Goal: Obtain resource: Obtain resource

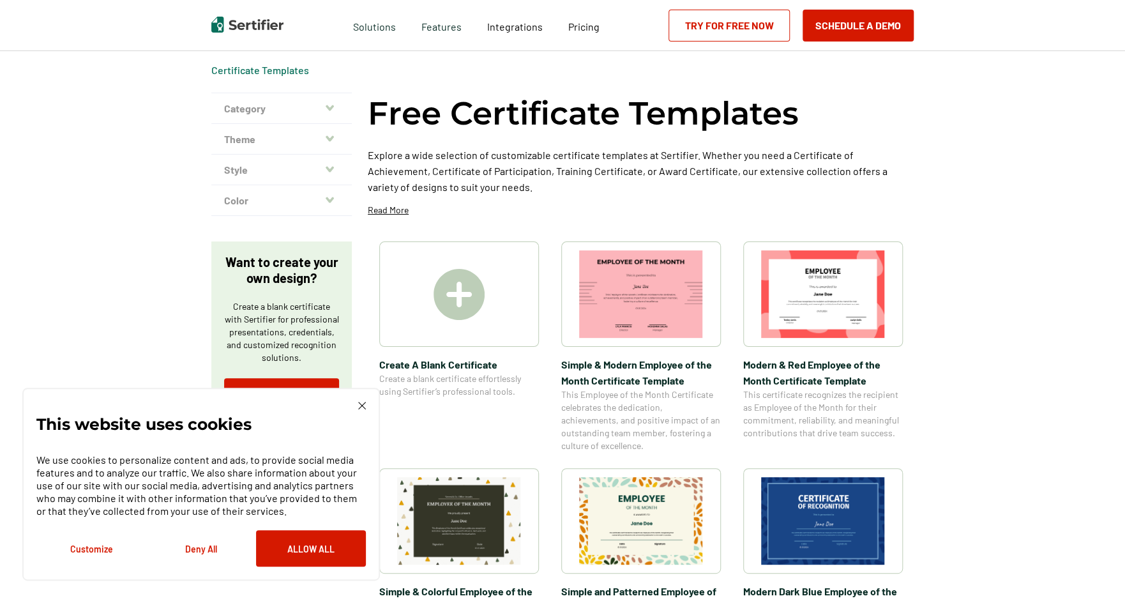
scroll to position [64, 0]
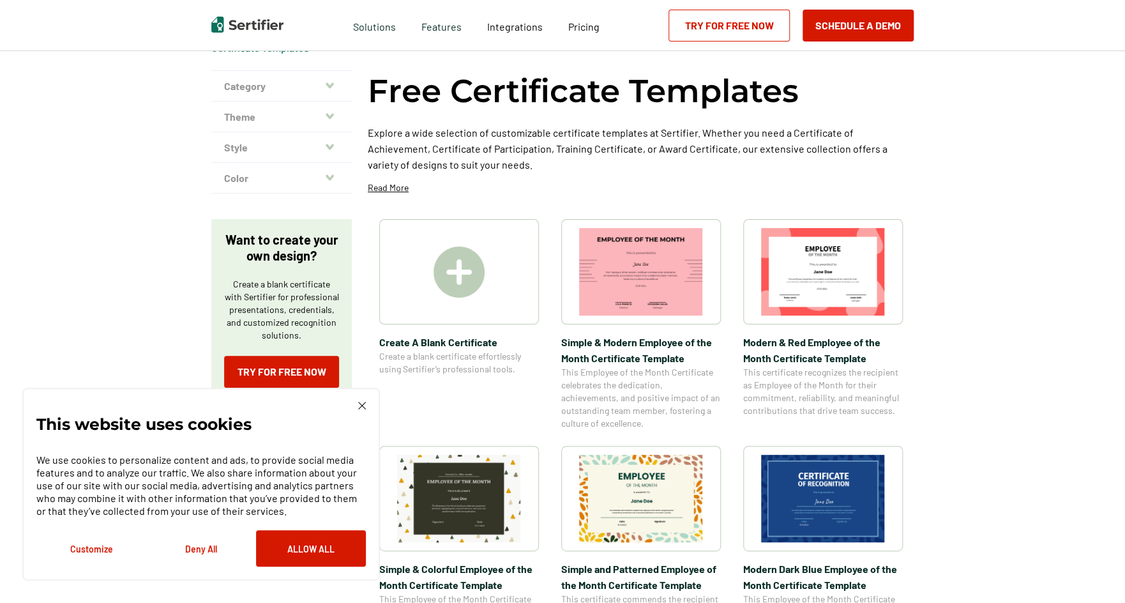
click at [358, 404] on img at bounding box center [362, 406] width 8 height 8
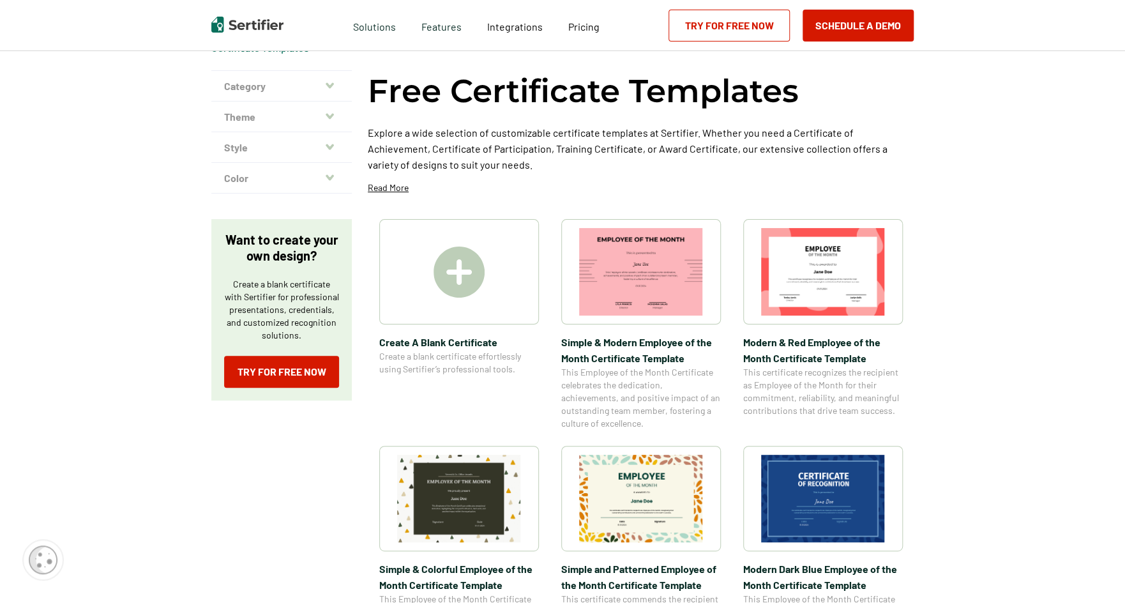
scroll to position [0, 0]
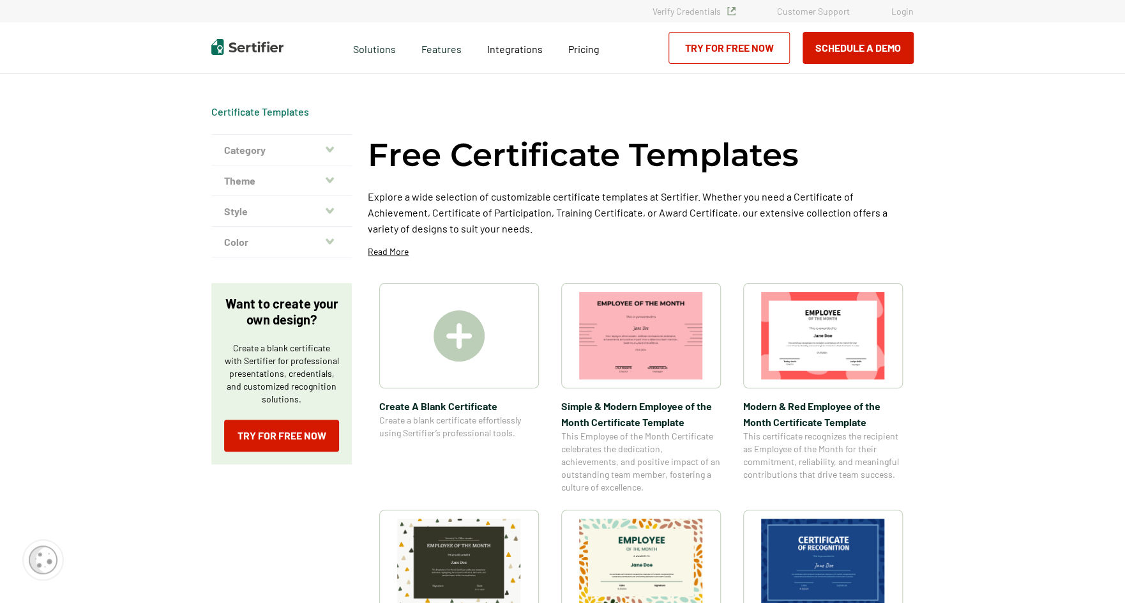
click at [303, 179] on button "Theme" at bounding box center [281, 180] width 141 height 31
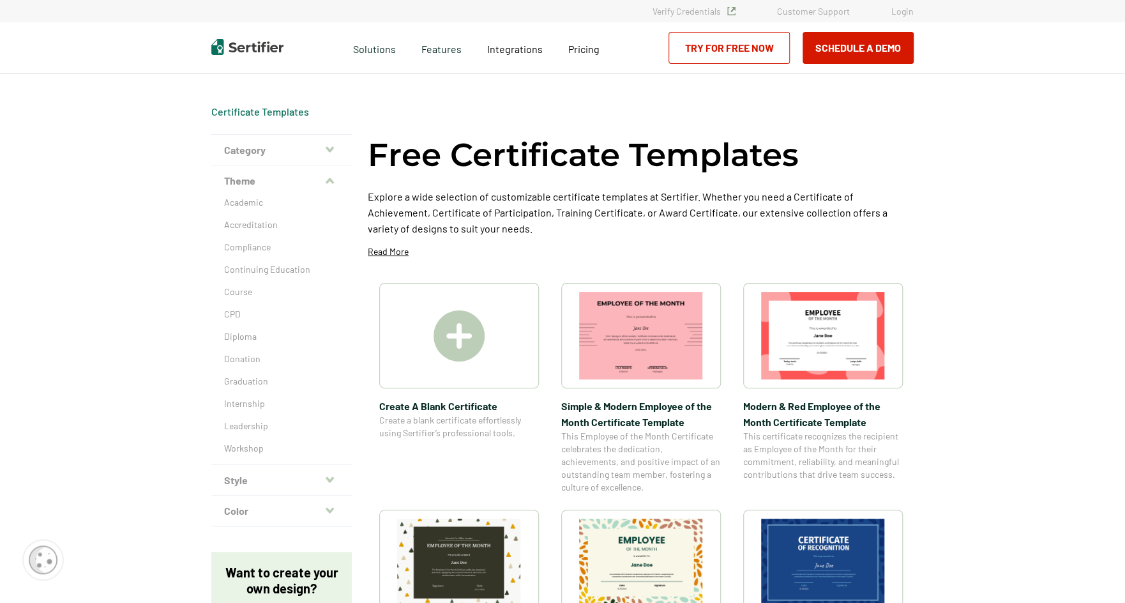
click at [276, 481] on button "Style" at bounding box center [281, 480] width 141 height 31
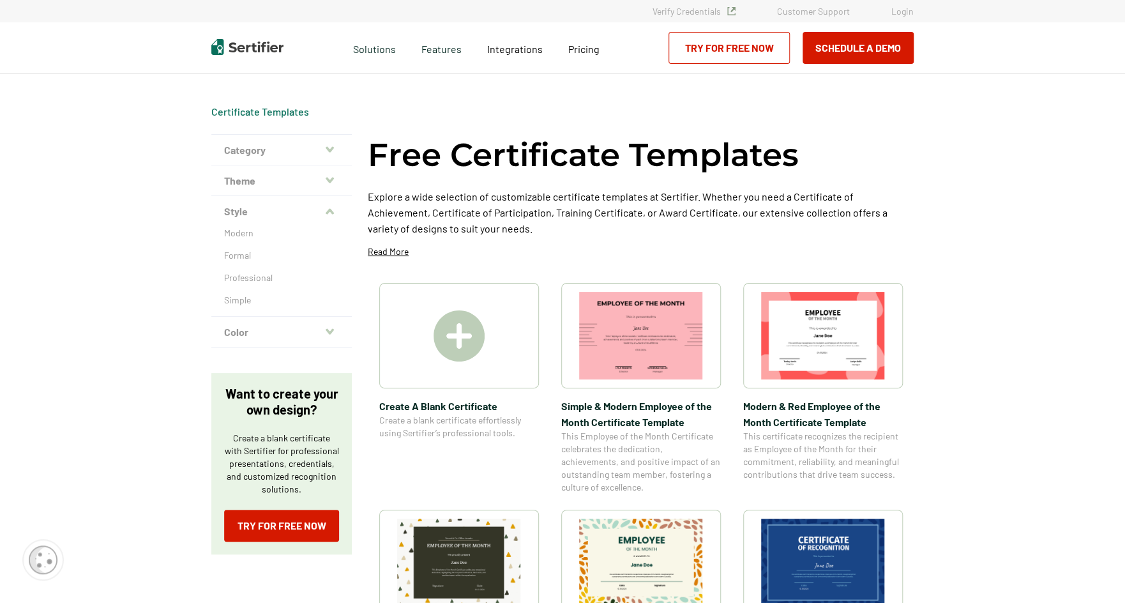
click at [279, 145] on button "Category" at bounding box center [281, 150] width 141 height 31
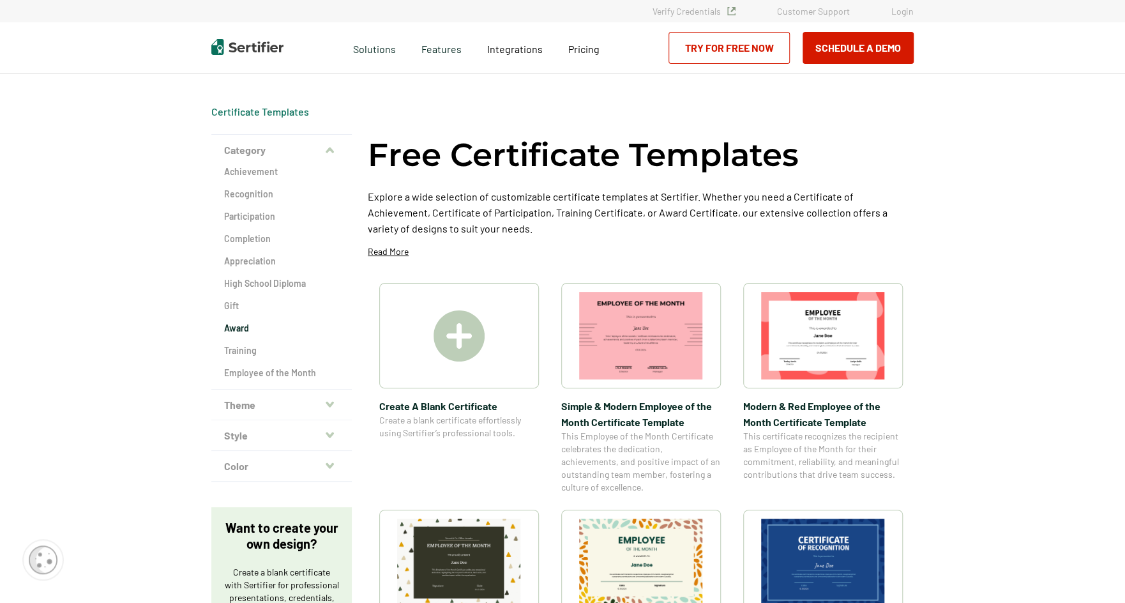
click at [232, 330] on h2 "Award" at bounding box center [281, 328] width 115 height 13
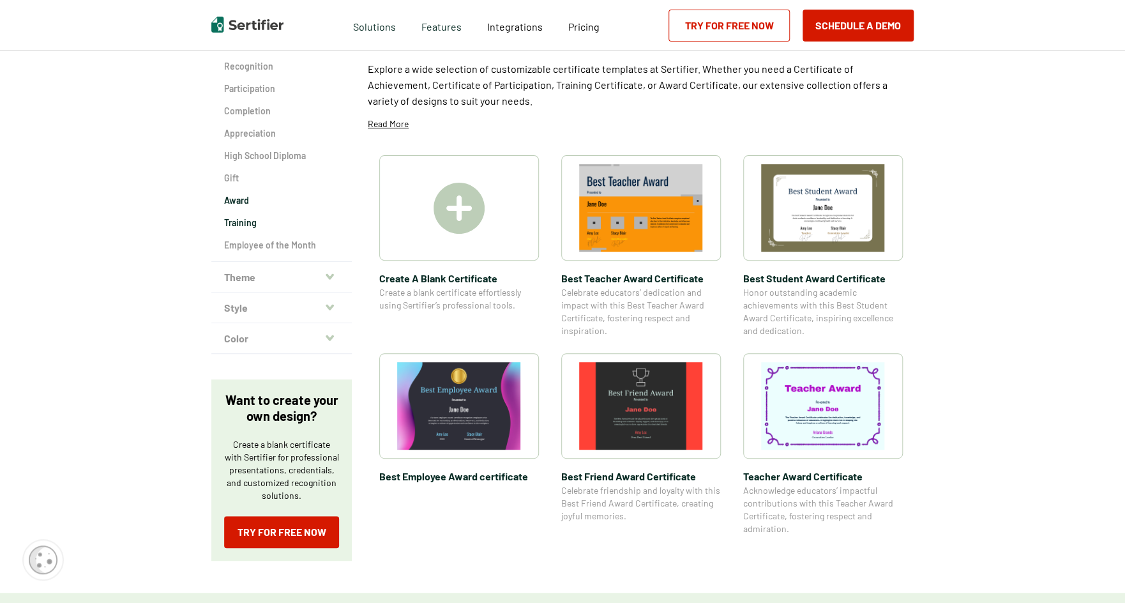
scroll to position [64, 0]
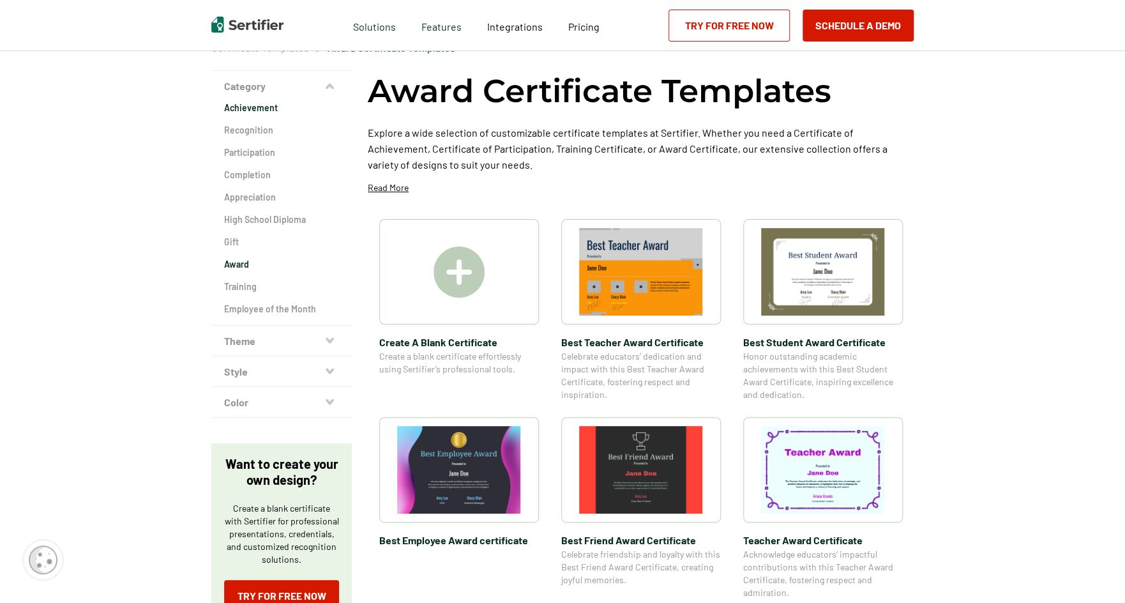
click at [259, 108] on h2 "Achievement" at bounding box center [281, 108] width 115 height 13
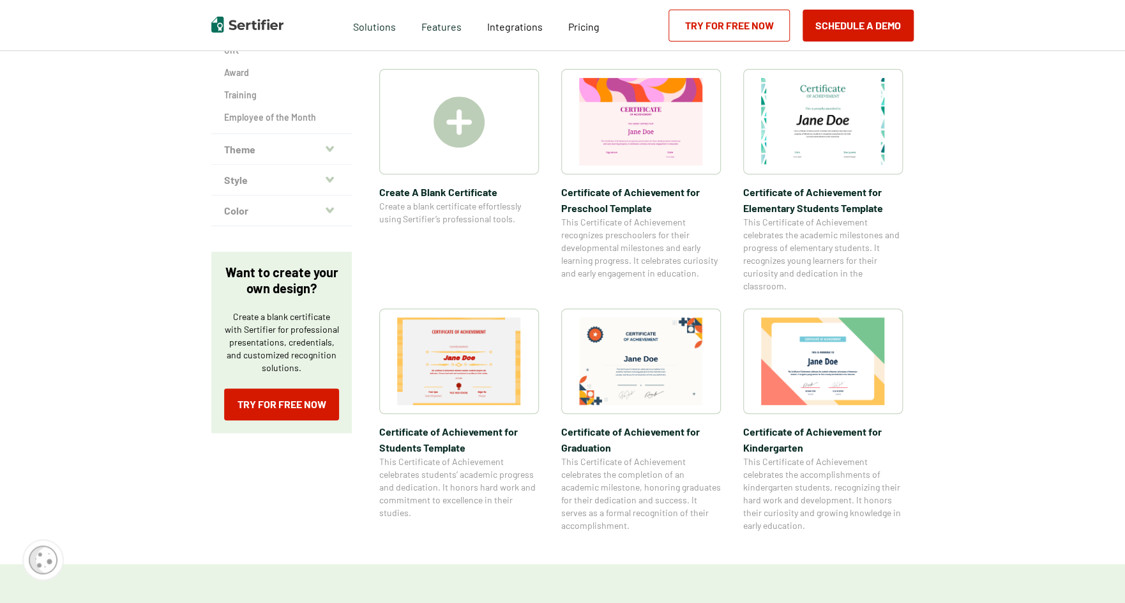
scroll to position [128, 0]
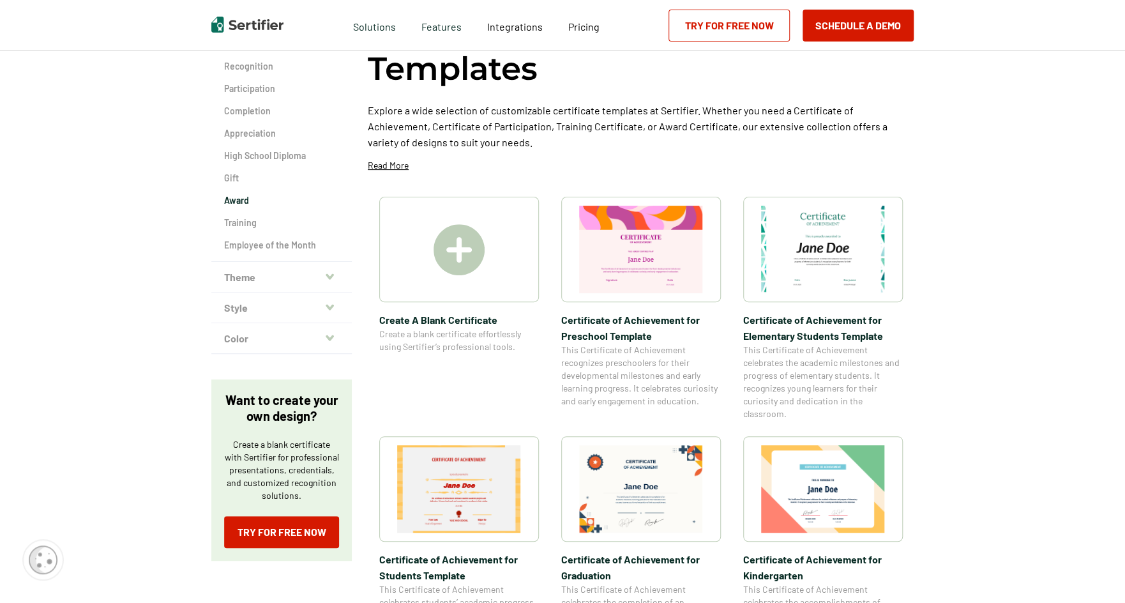
click at [249, 200] on h2 "Award" at bounding box center [281, 200] width 115 height 13
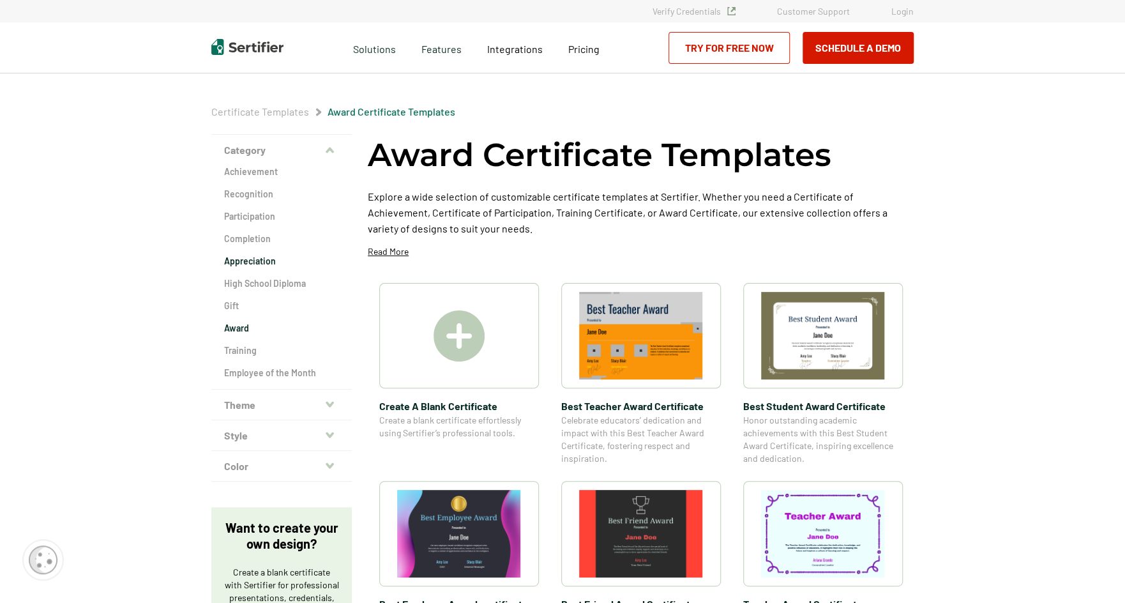
click at [243, 261] on h2 "Appreciation" at bounding box center [281, 261] width 115 height 13
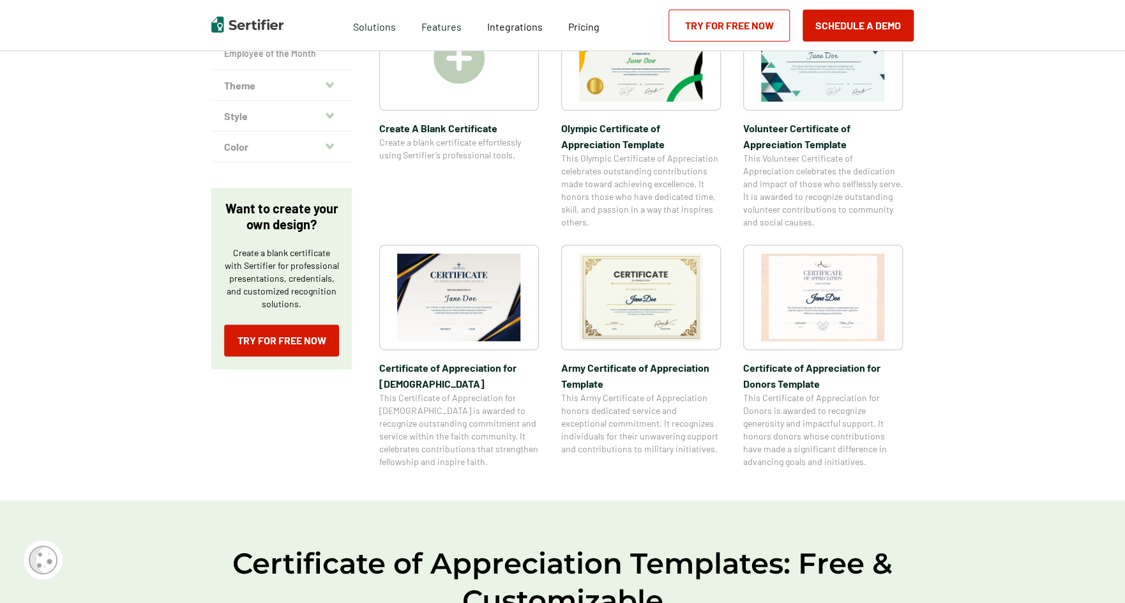
scroll to position [255, 0]
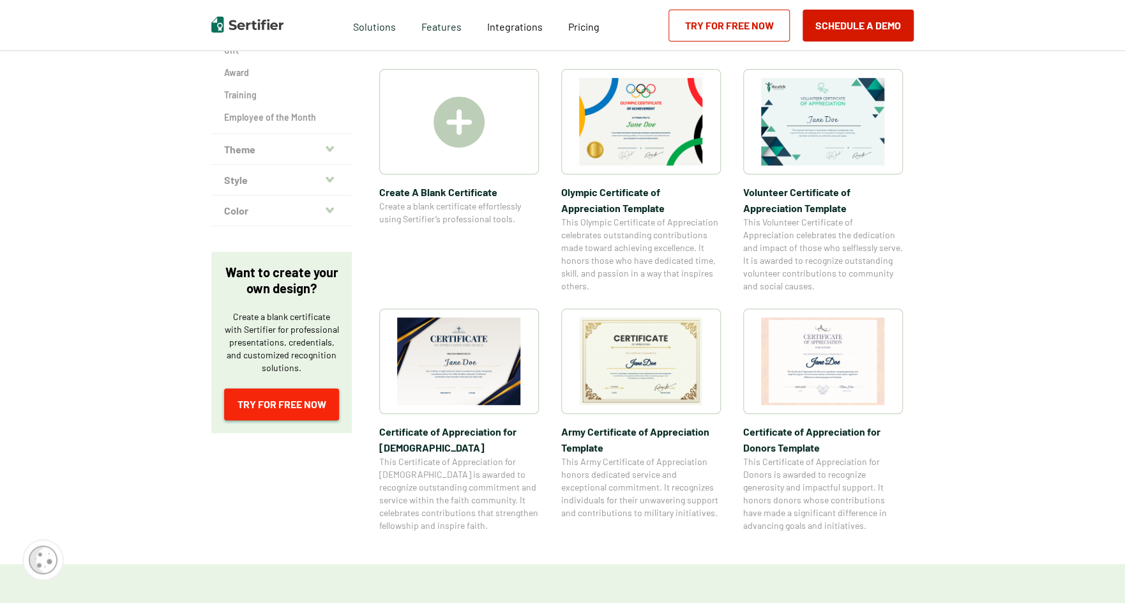
click at [284, 403] on link "Try for Free Now" at bounding box center [281, 404] width 115 height 32
